Goal: Task Accomplishment & Management: Use online tool/utility

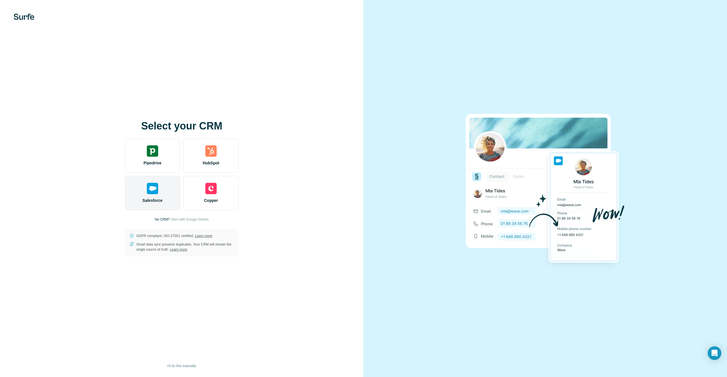
click at [150, 198] on span "Salesforce" at bounding box center [153, 201] width 20 height 6
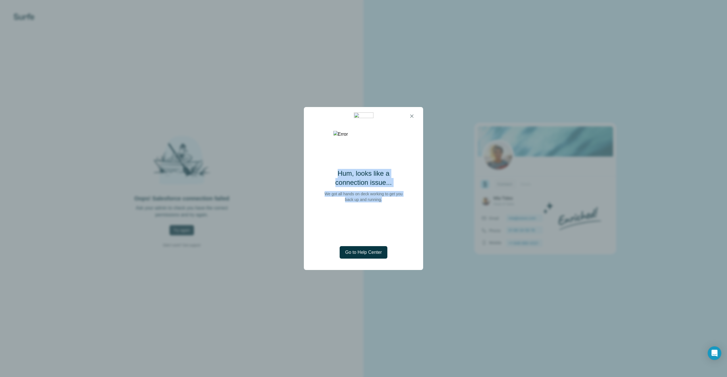
drag, startPoint x: 388, startPoint y: 220, endPoint x: 335, endPoint y: 195, distance: 58.6
click at [335, 194] on div "Hum, looks like a connection issue... We got all hands on deck working to get y…" at bounding box center [363, 189] width 119 height 40
copy div "Hum, looks like a connection issue... We got all hands on deck working to get y…"
click at [411, 115] on icon "button" at bounding box center [412, 116] width 6 height 6
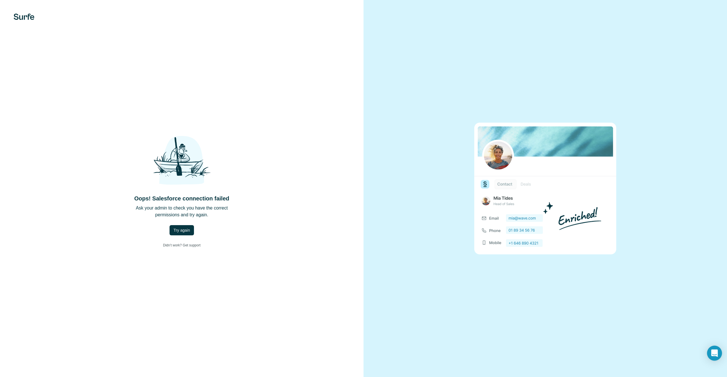
click at [711, 355] on div "Open Intercom Messenger" at bounding box center [714, 353] width 15 height 15
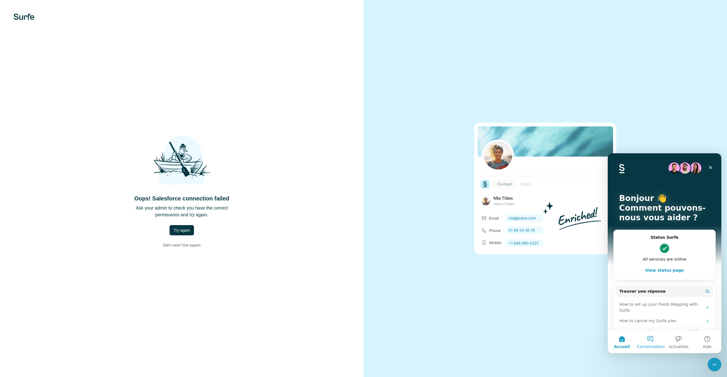
click at [649, 342] on button "Conversations" at bounding box center [650, 342] width 28 height 23
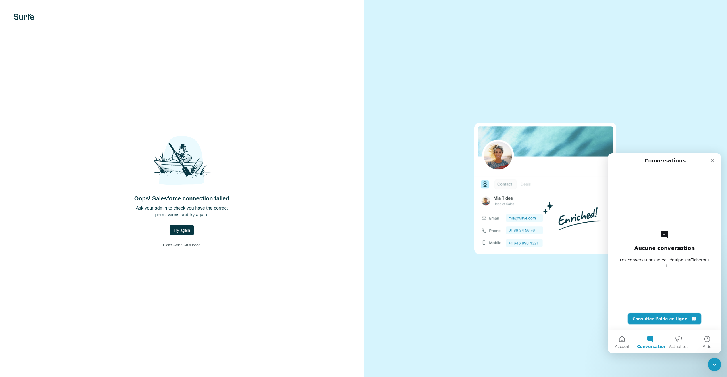
click at [656, 319] on button "Consulter l’aide en ligne" at bounding box center [664, 318] width 73 height 11
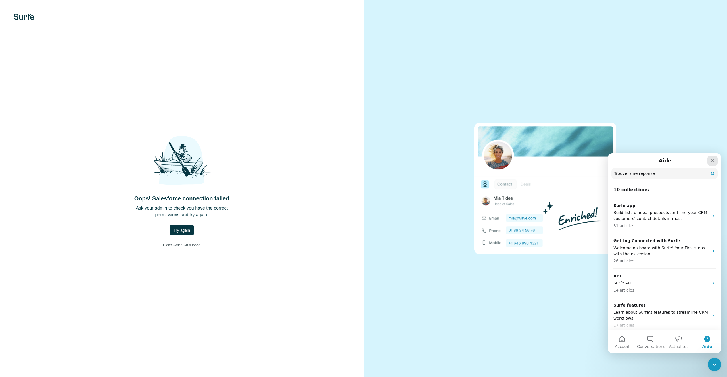
click at [713, 161] on icon "Fermer" at bounding box center [712, 160] width 5 height 5
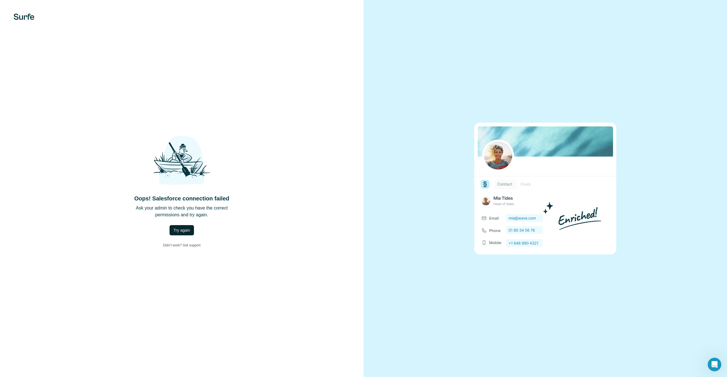
click at [176, 227] on span "Try again" at bounding box center [182, 230] width 16 height 6
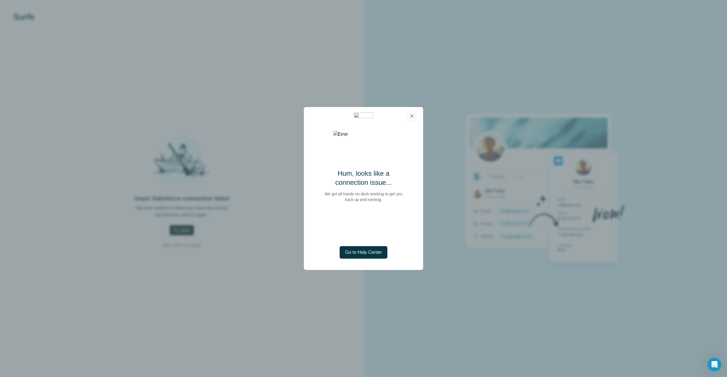
click at [413, 114] on icon "button" at bounding box center [412, 116] width 6 height 6
